Goal: Task Accomplishment & Management: Use online tool/utility

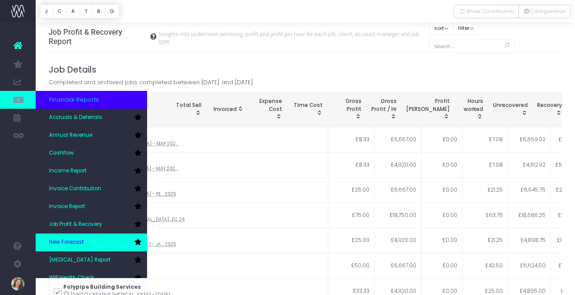
click at [87, 241] on link "New Forecast" at bounding box center [91, 242] width 111 height 18
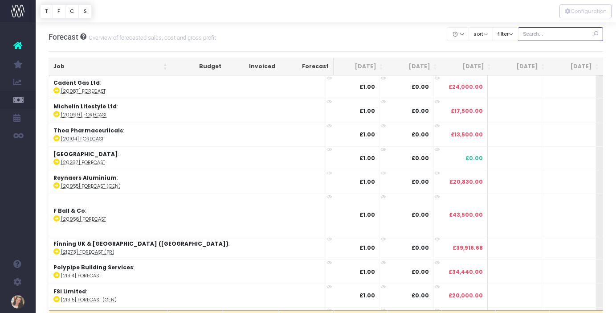
click at [559, 32] on input "text" at bounding box center [561, 34] width 86 height 14
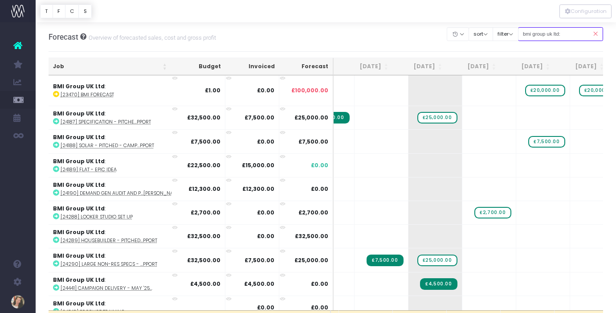
type input "bmi group uk ltd:"
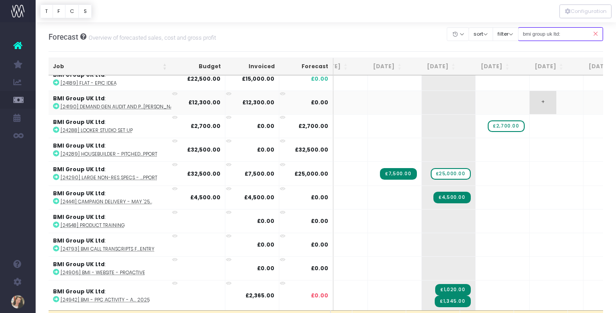
scroll to position [0, 36]
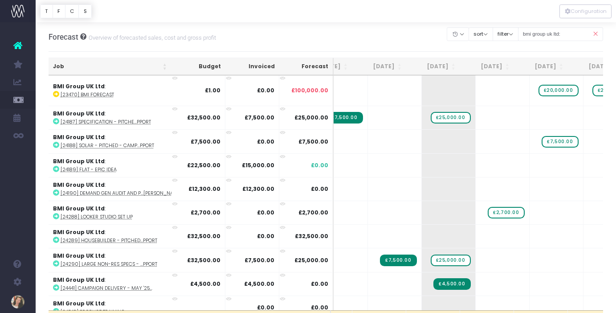
click at [16, 16] on img at bounding box center [17, 10] width 13 height 13
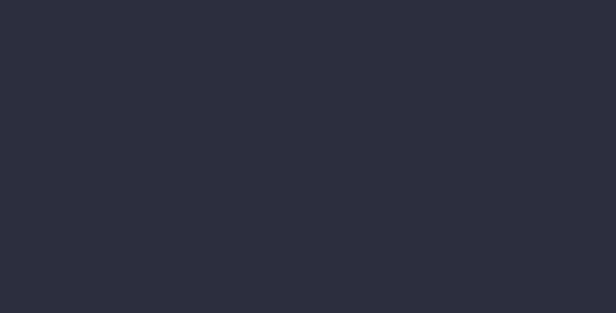
click at [19, 43] on div at bounding box center [308, 156] width 616 height 313
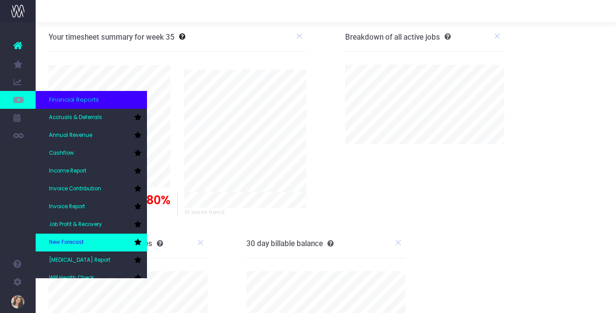
click at [99, 238] on link "New Forecast" at bounding box center [91, 242] width 111 height 18
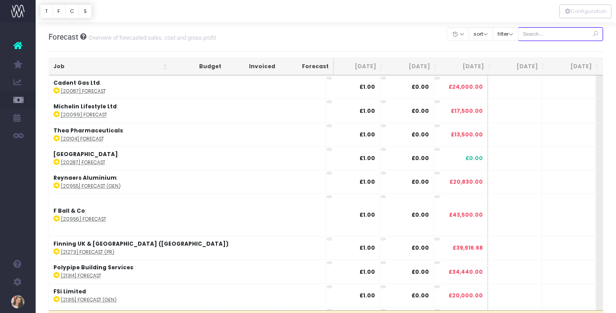
click at [576, 36] on input "text" at bounding box center [561, 34] width 86 height 14
type input "bmi"
